Goal: Transaction & Acquisition: Purchase product/service

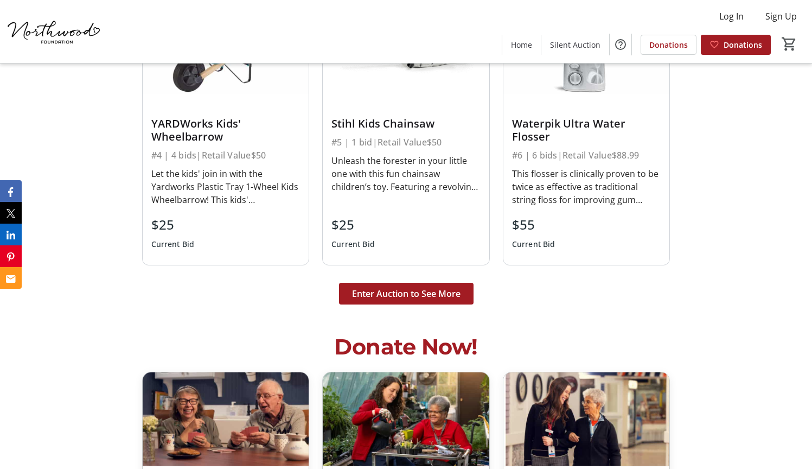
scroll to position [2636, 0]
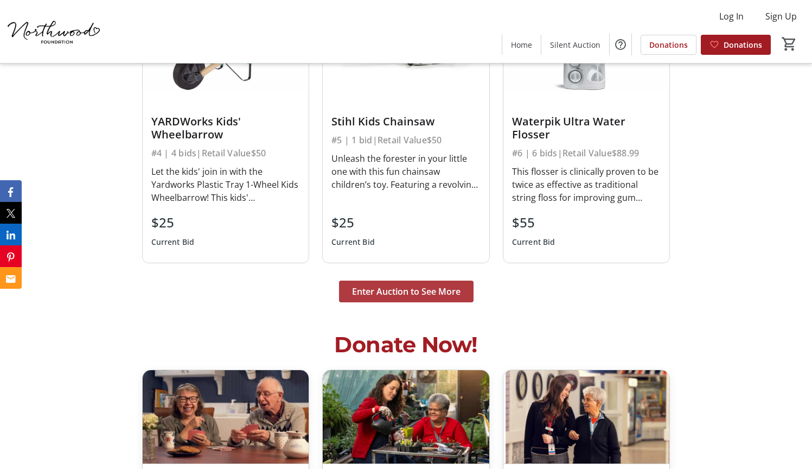
click at [432, 298] on span "Enter Auction to See More" at bounding box center [406, 291] width 109 height 13
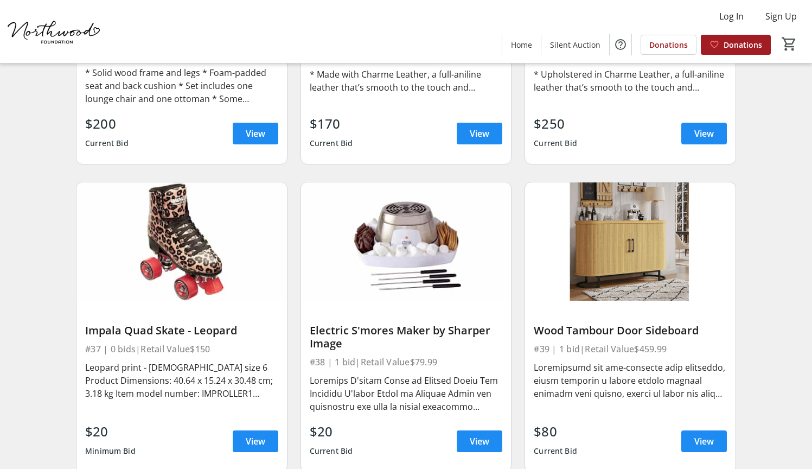
scroll to position [3670, 0]
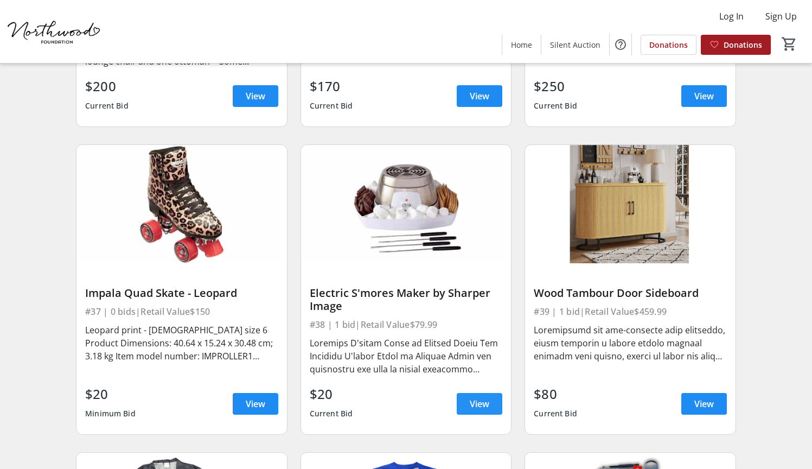
click at [479, 397] on span "View" at bounding box center [480, 403] width 20 height 13
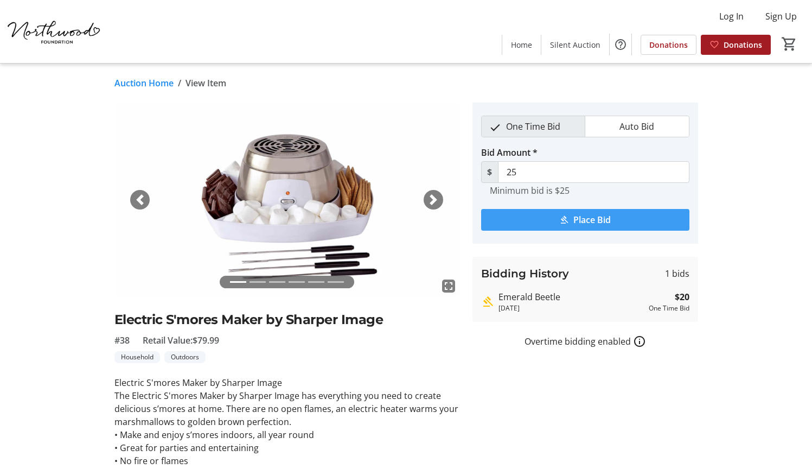
click at [536, 228] on span "submit" at bounding box center [585, 220] width 208 height 26
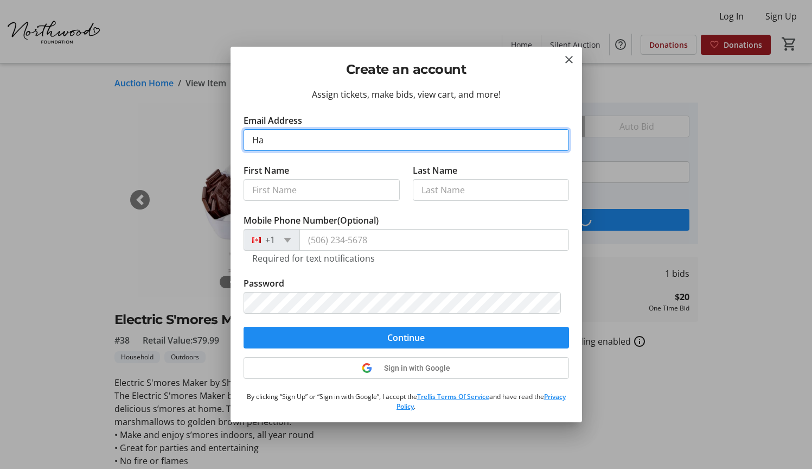
type input "H"
type input "[EMAIL_ADDRESS][DOMAIN_NAME]"
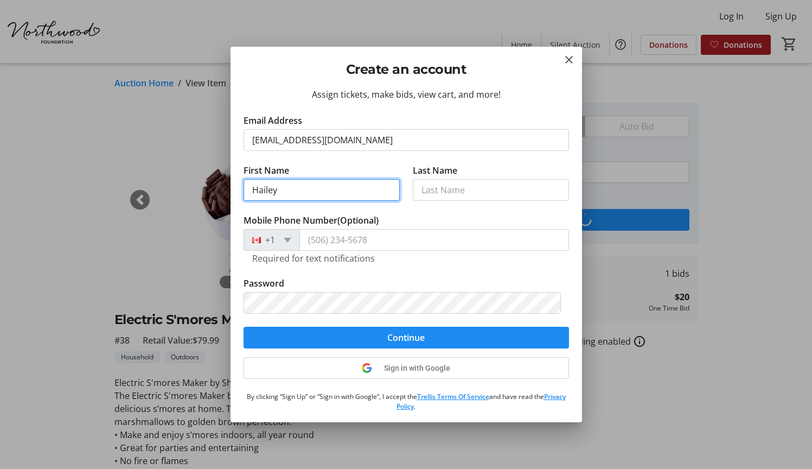
type input "Hailey"
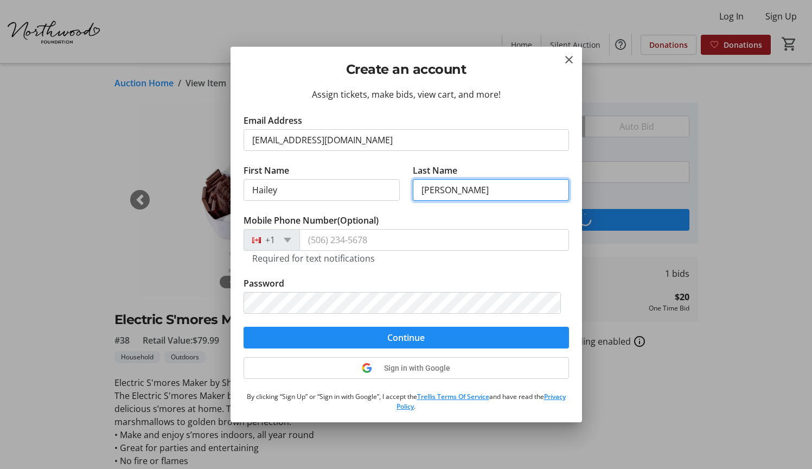
type input "[PERSON_NAME]"
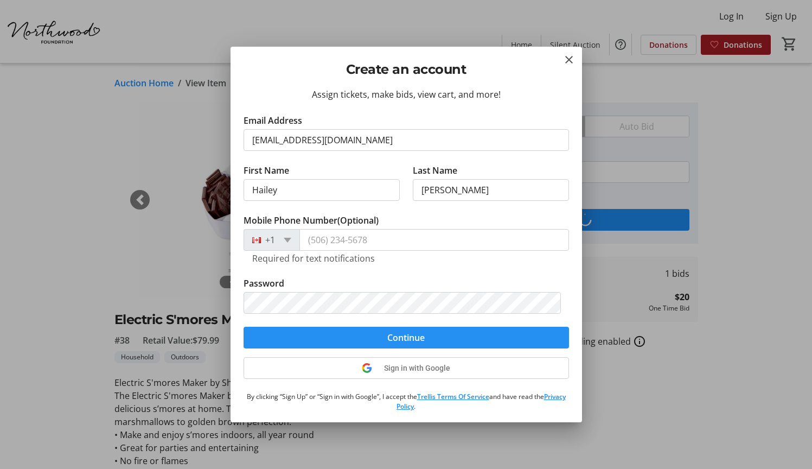
click at [395, 338] on span "Continue" at bounding box center [405, 337] width 37 height 13
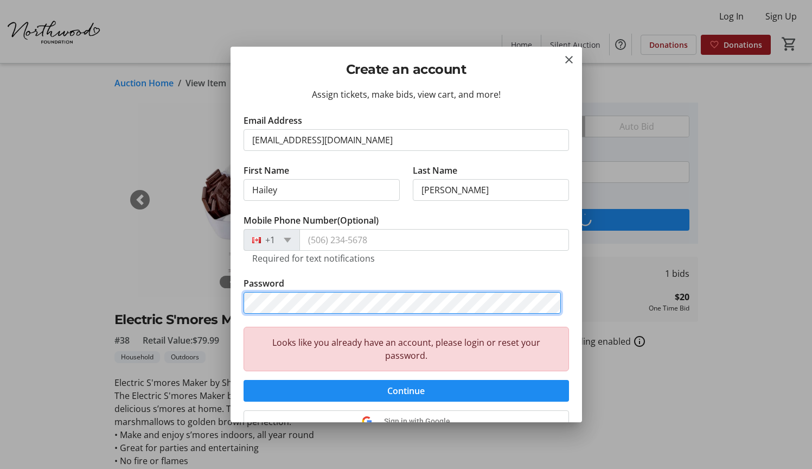
click at [228, 289] on div "Create an account Assign tickets, make bids, view cart, and more! Email Address…" at bounding box center [406, 234] width 812 height 469
click at [402, 391] on button "Continue" at bounding box center [407, 391] width 326 height 22
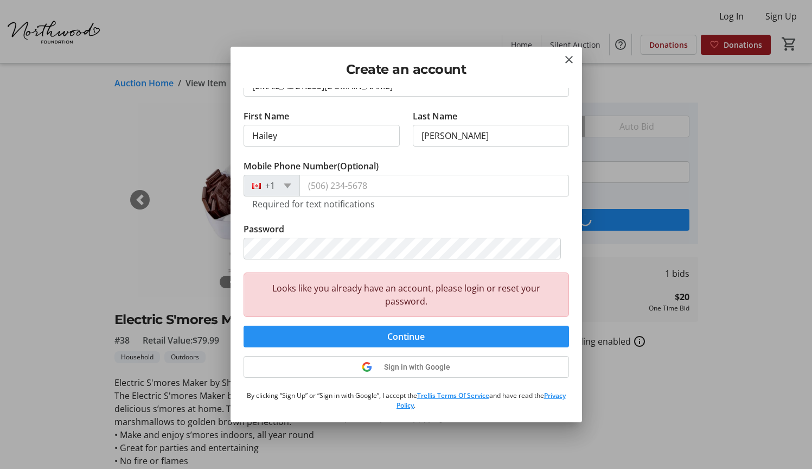
scroll to position [56, 0]
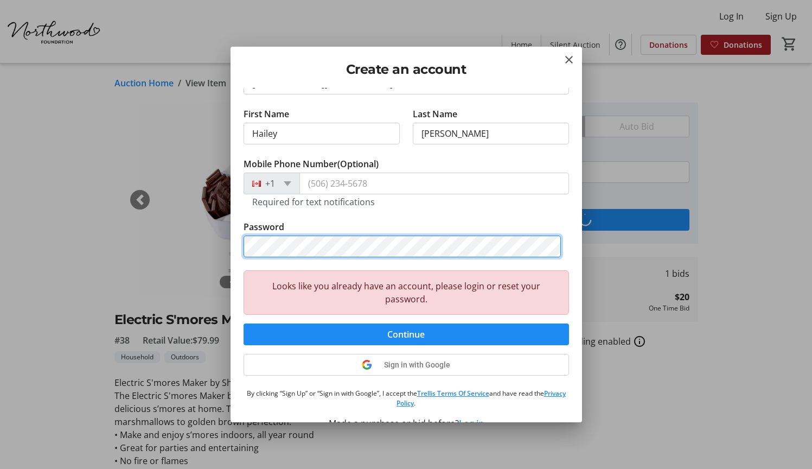
click at [239, 236] on div "Assign tickets, make bids, view cart, and more! Email Address [EMAIL_ADDRESS][D…" at bounding box center [407, 255] width 352 height 334
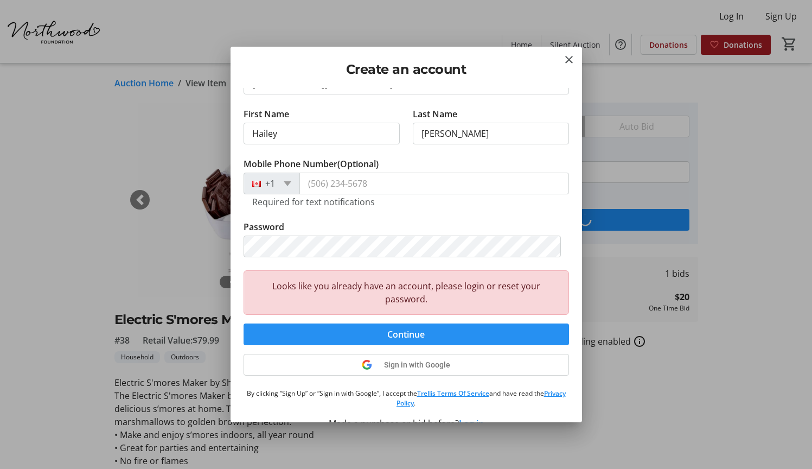
click at [479, 328] on span "submit" at bounding box center [407, 334] width 326 height 26
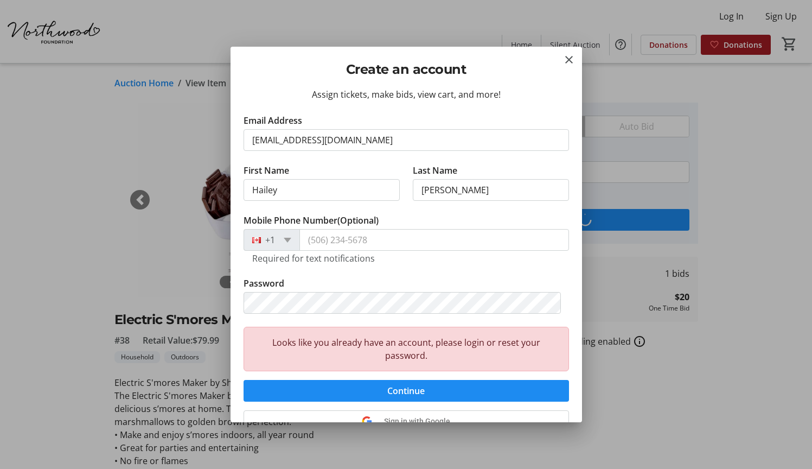
scroll to position [18, 0]
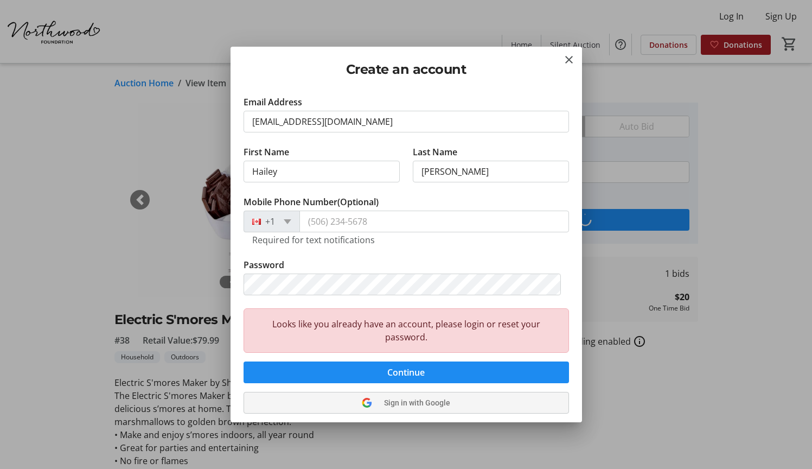
click at [417, 397] on tr-shared-ui-google-sign-in-button-content "Sign in with Google" at bounding box center [406, 402] width 88 height 13
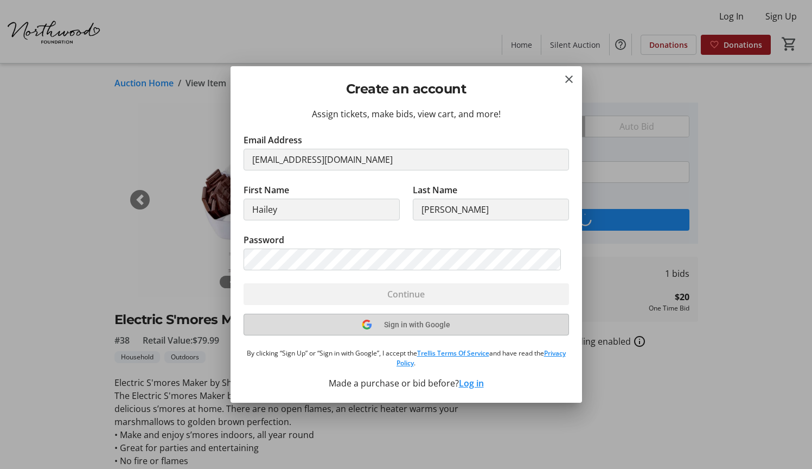
scroll to position [0, 0]
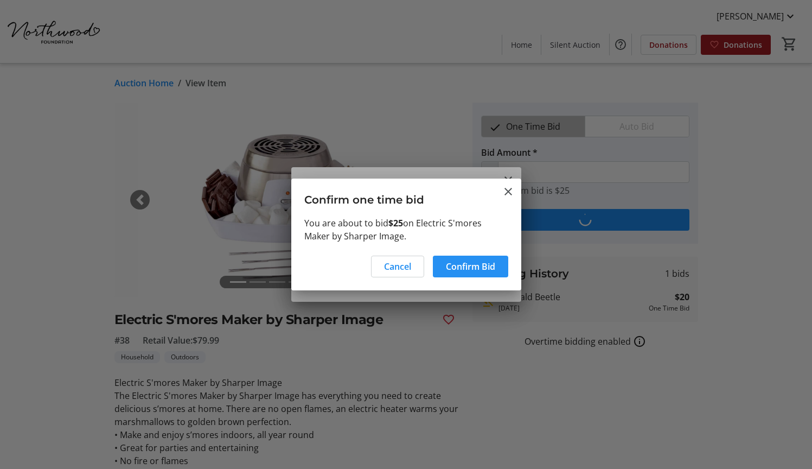
click at [472, 271] on span "Confirm Bid" at bounding box center [470, 266] width 49 height 13
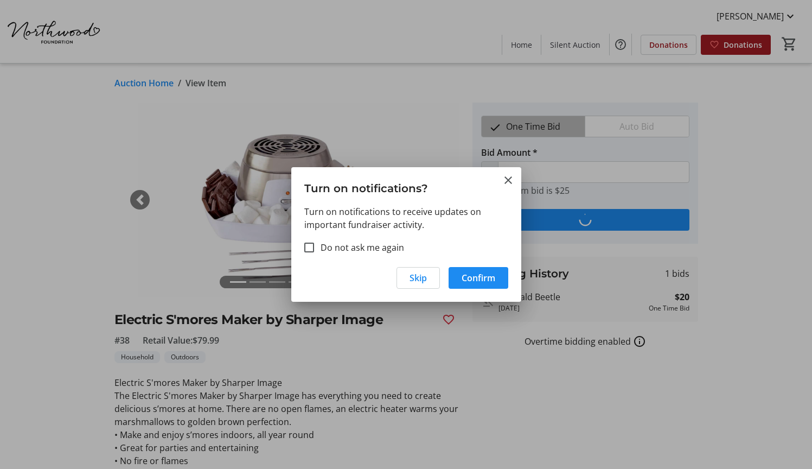
type input "30"
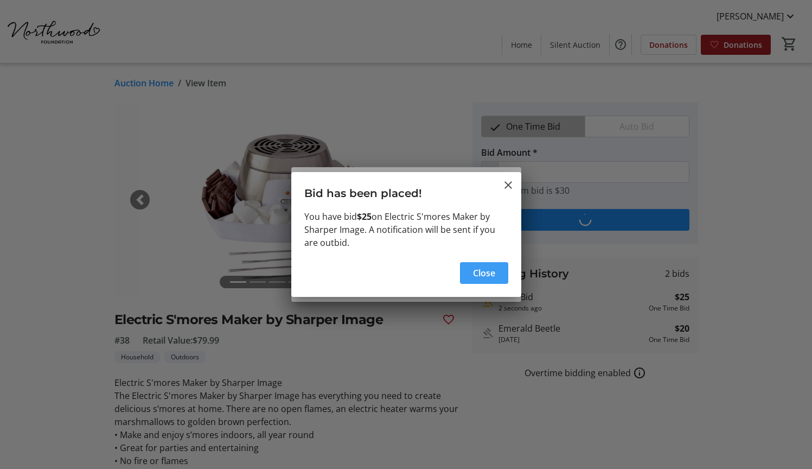
click at [479, 277] on span "Close" at bounding box center [484, 272] width 22 height 13
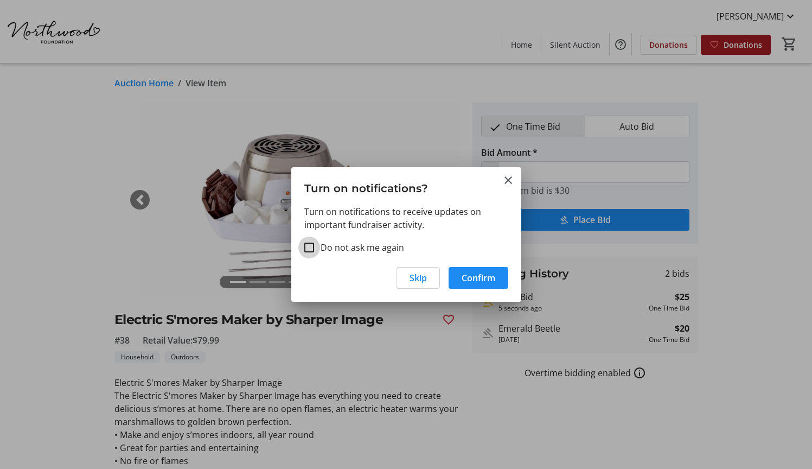
click at [310, 249] on input "Do not ask me again" at bounding box center [309, 248] width 10 height 10
checkbox input "true"
click at [465, 288] on span "button" at bounding box center [479, 278] width 60 height 26
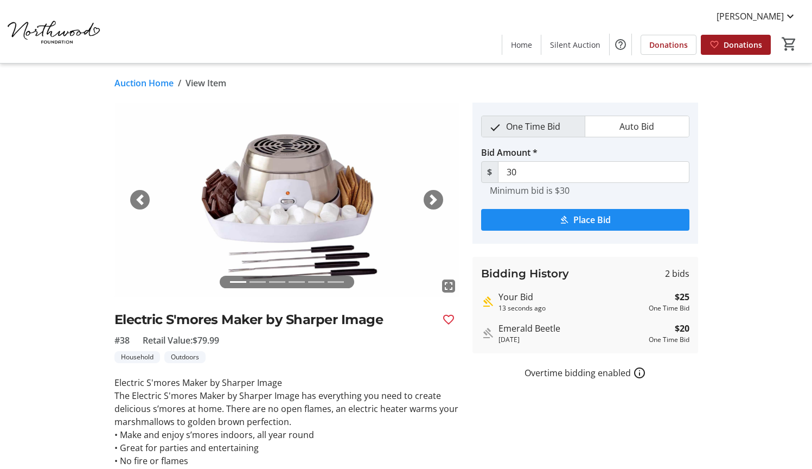
click at [159, 87] on link "Auction Home" at bounding box center [144, 83] width 59 height 13
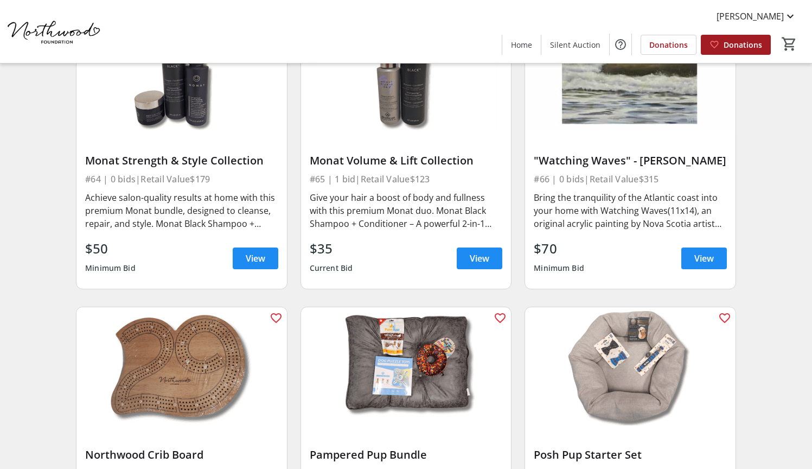
scroll to position [6485, 0]
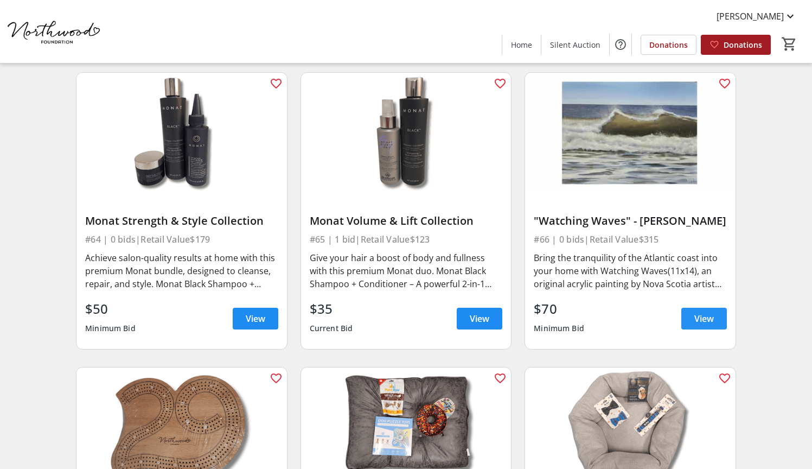
click at [709, 314] on span "View" at bounding box center [705, 318] width 20 height 13
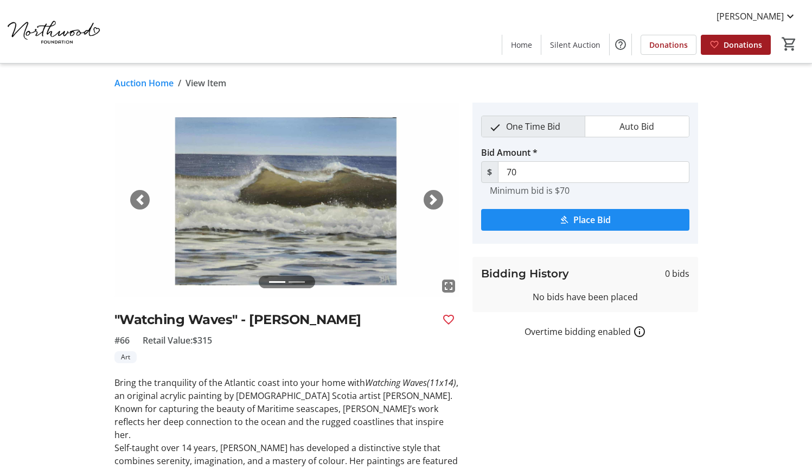
click at [423, 197] on img at bounding box center [287, 200] width 345 height 194
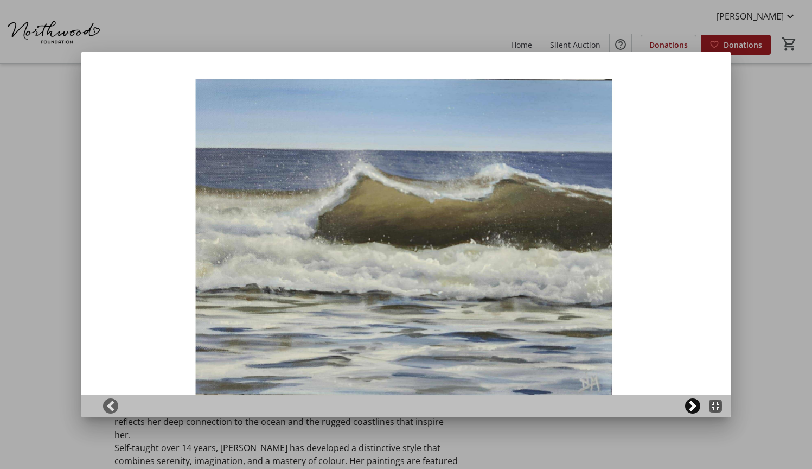
click at [698, 408] on span at bounding box center [693, 406] width 11 height 11
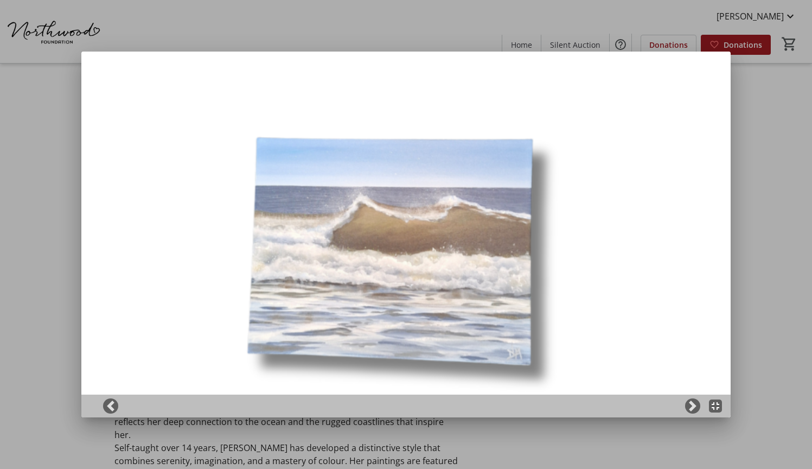
click at [770, 298] on div at bounding box center [406, 234] width 812 height 469
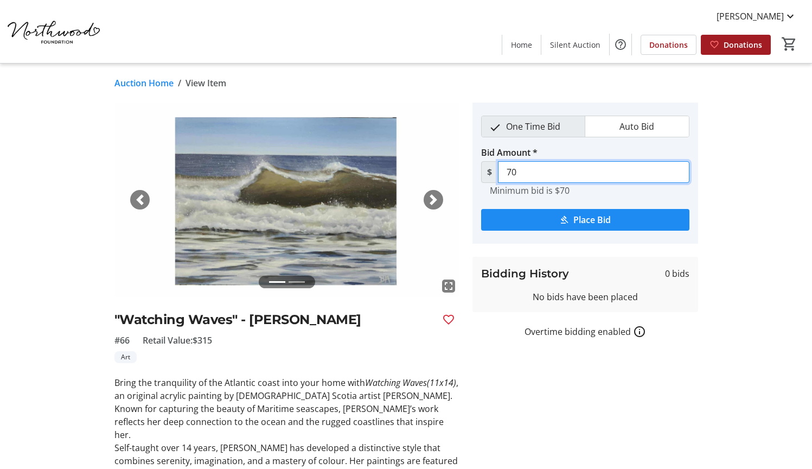
click at [520, 171] on input "70" at bounding box center [594, 172] width 192 height 22
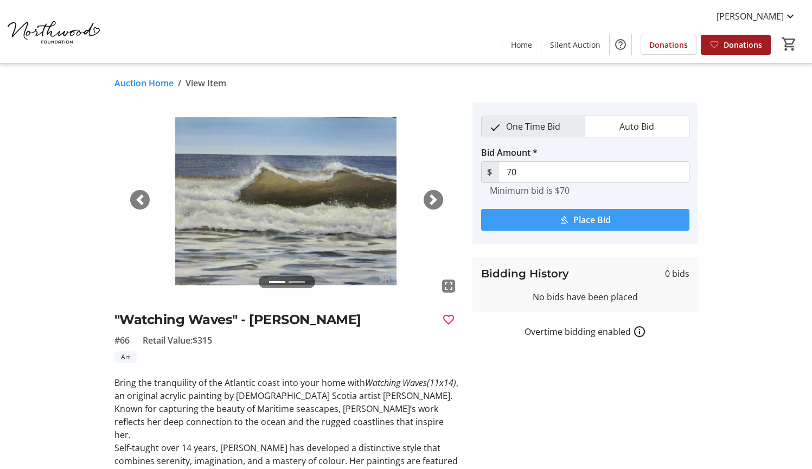
click at [556, 215] on span "submit" at bounding box center [585, 220] width 208 height 26
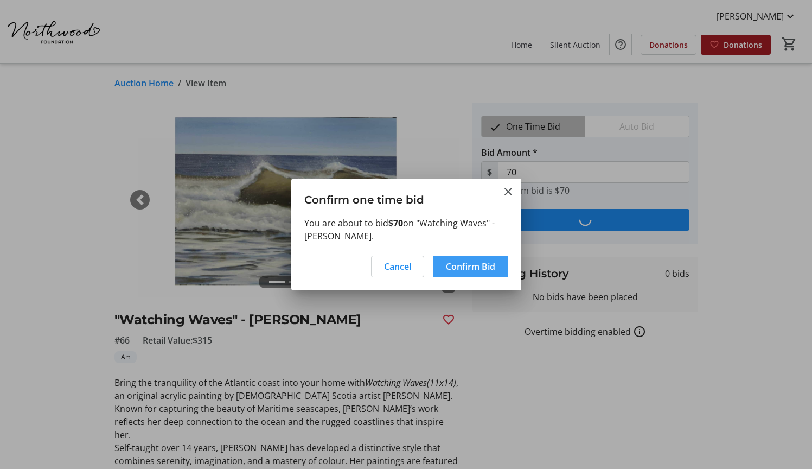
click at [477, 266] on span "Confirm Bid" at bounding box center [470, 266] width 49 height 13
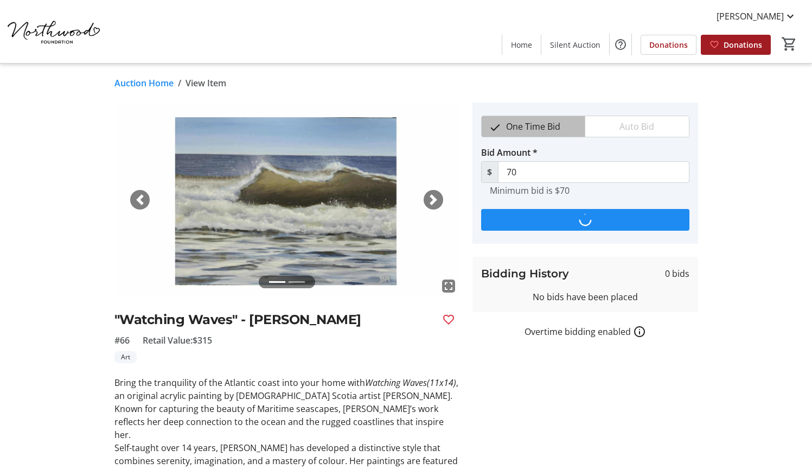
type input "85"
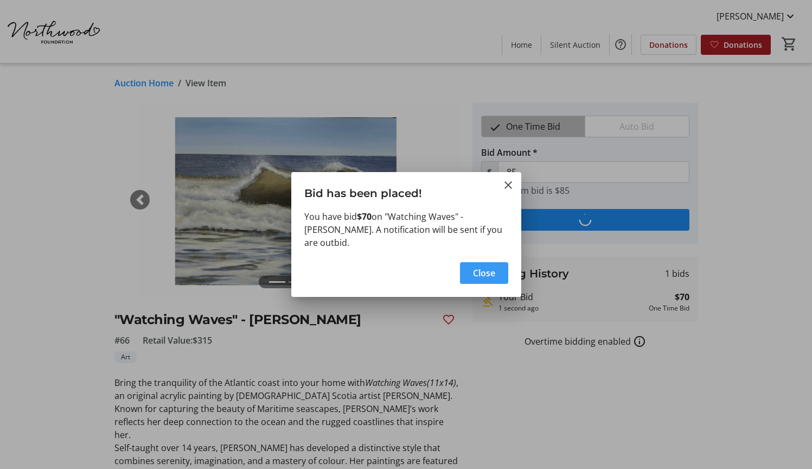
click at [493, 268] on span "Close" at bounding box center [484, 272] width 22 height 13
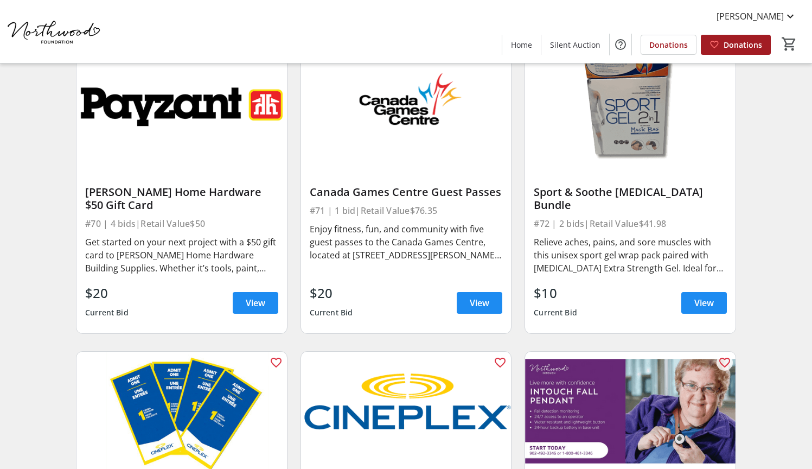
scroll to position [7088, 0]
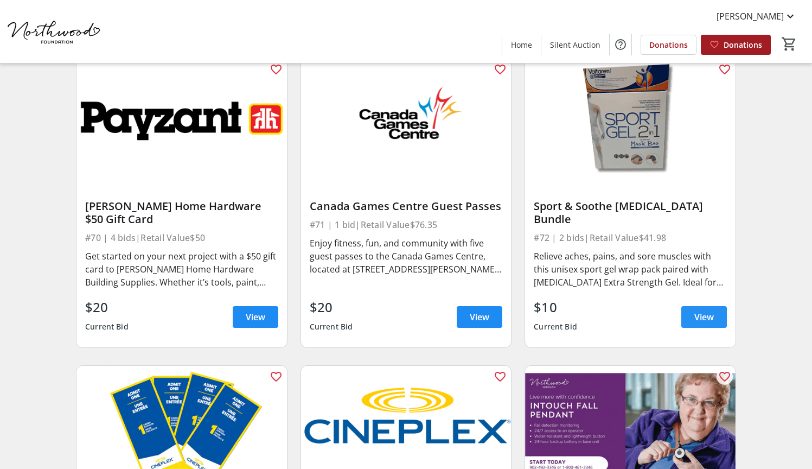
click at [688, 311] on span at bounding box center [705, 317] width 46 height 26
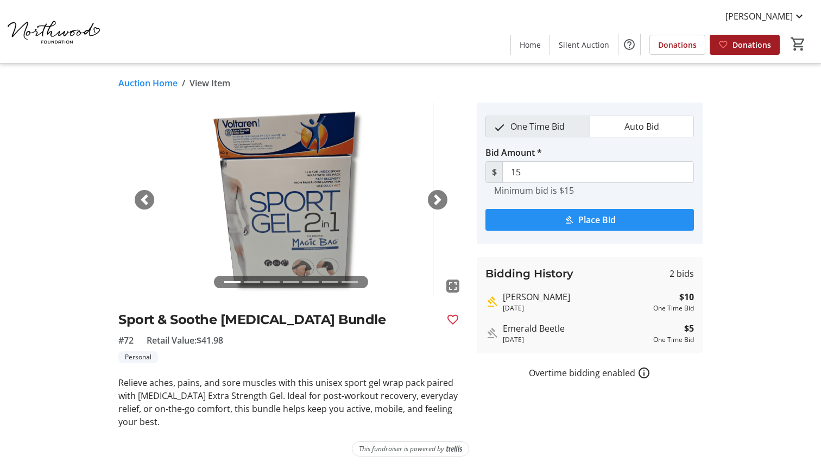
click at [602, 220] on span "Place Bid" at bounding box center [596, 219] width 37 height 13
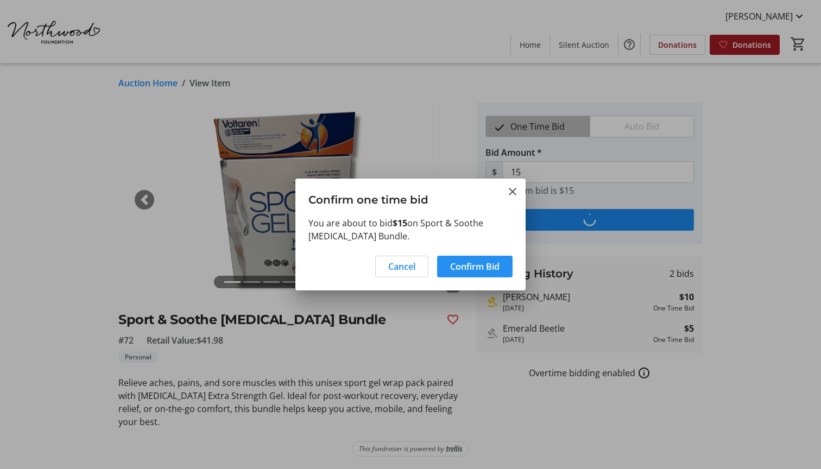
click at [485, 265] on span "Confirm Bid" at bounding box center [474, 266] width 49 height 13
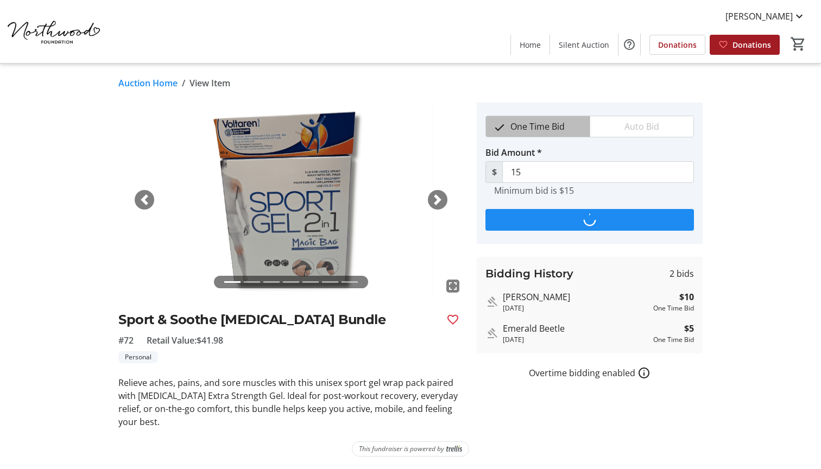
type input "20"
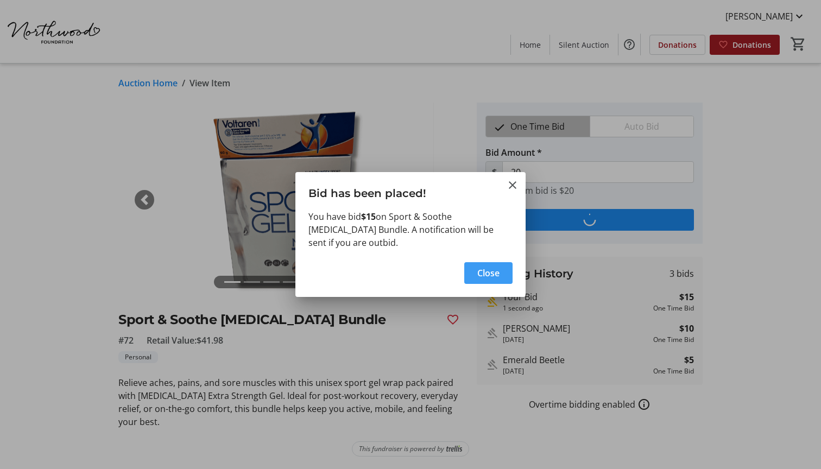
click at [496, 277] on span "Close" at bounding box center [488, 272] width 22 height 13
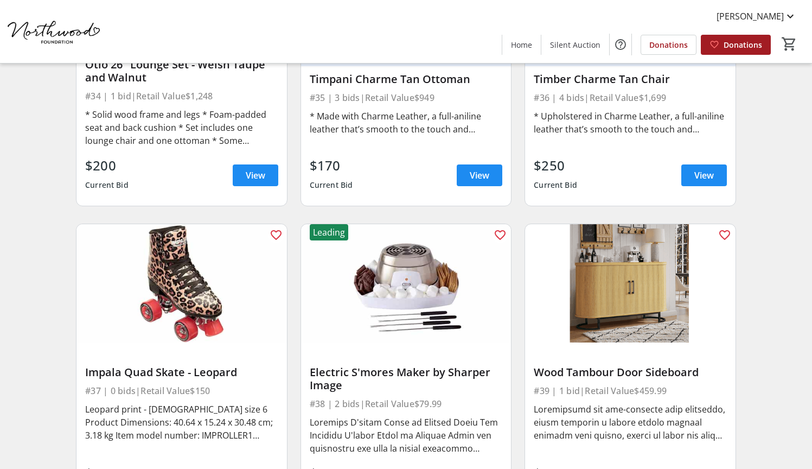
scroll to position [3686, 0]
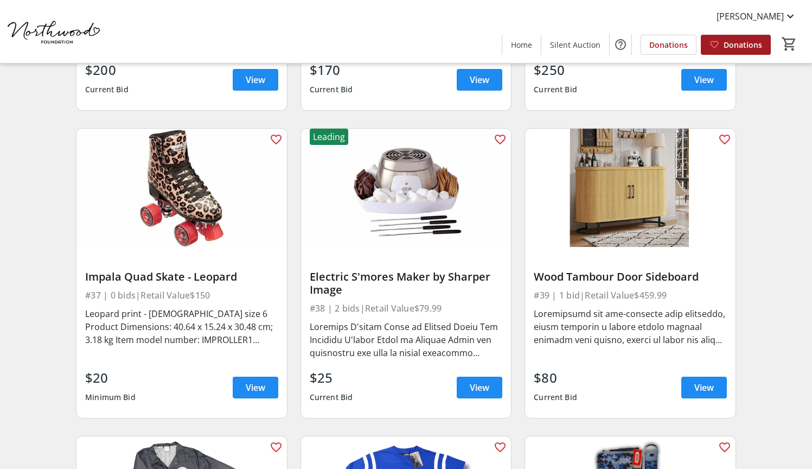
click at [16, 105] on div "Search Filter timer_outline Ends in 19d 7h 58m 0s All Items Apparel Art Gift Ca…" at bounding box center [406, 234] width 808 height 7663
